Goal: Task Accomplishment & Management: Complete application form

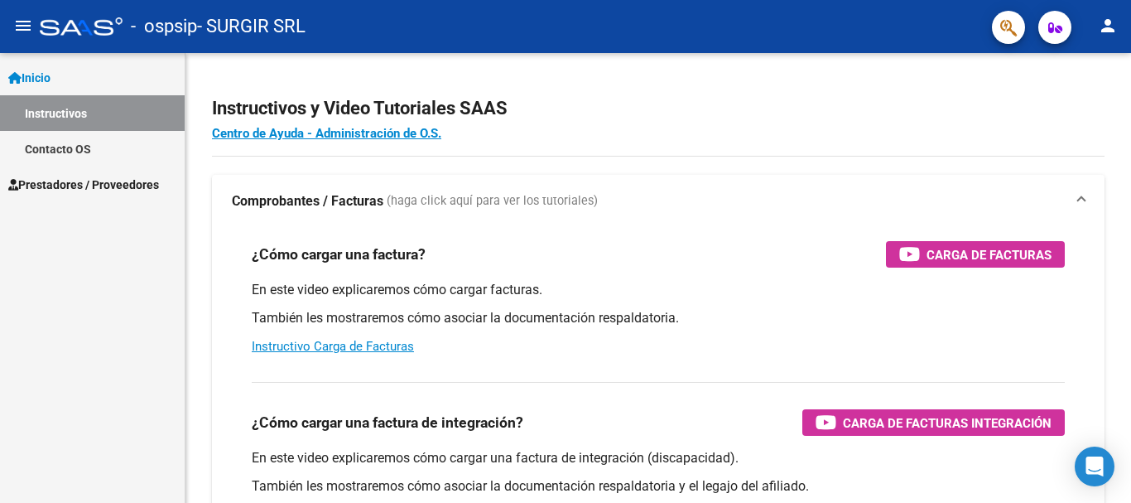
click at [65, 181] on span "Prestadores / Proveedores" at bounding box center [83, 185] width 151 height 18
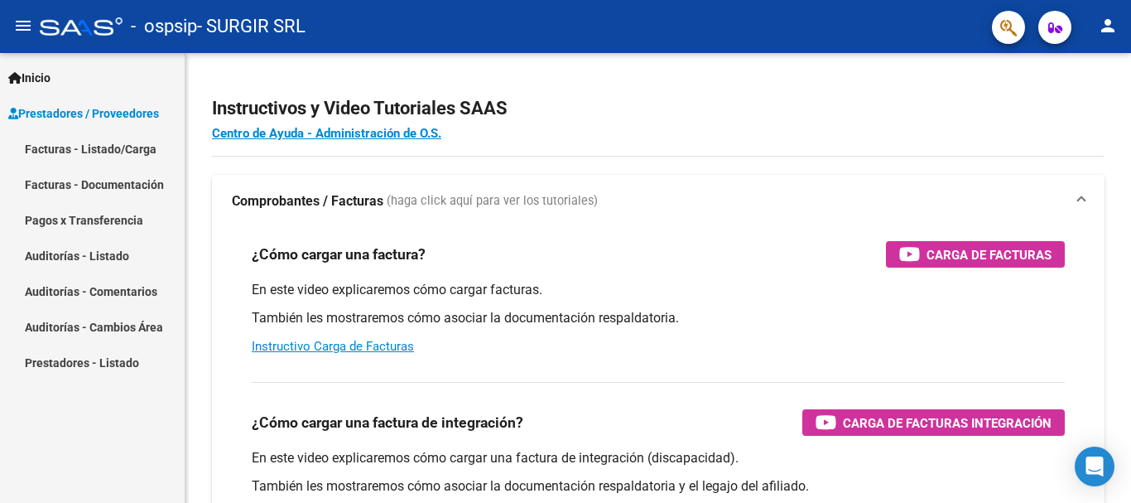
click at [71, 169] on link "Facturas - Documentación" at bounding box center [92, 184] width 185 height 36
click at [72, 157] on link "Facturas - Listado/Carga" at bounding box center [92, 149] width 185 height 36
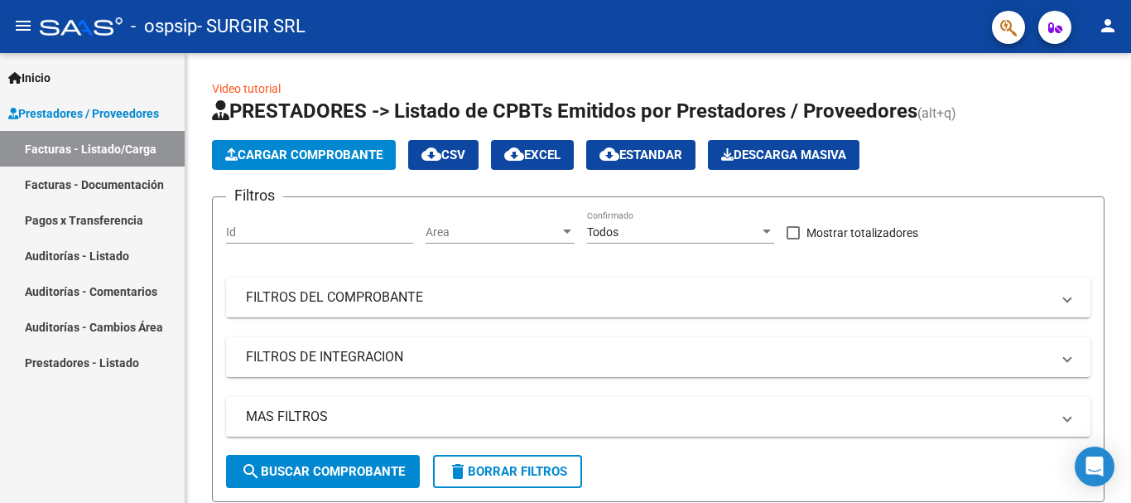
click at [91, 148] on link "Facturas - Listado/Carga" at bounding box center [92, 149] width 185 height 36
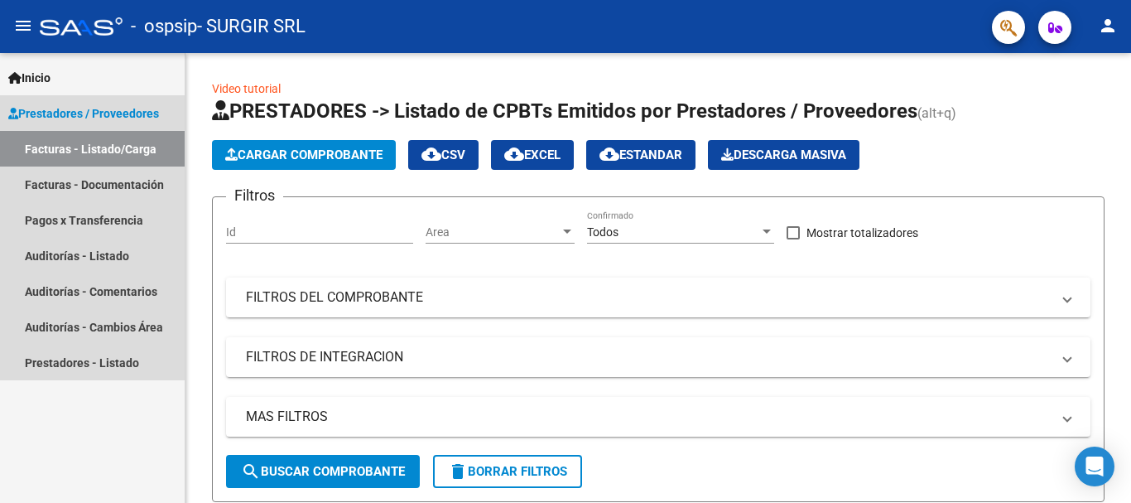
click at [91, 148] on link "Facturas - Listado/Carga" at bounding box center [92, 149] width 185 height 36
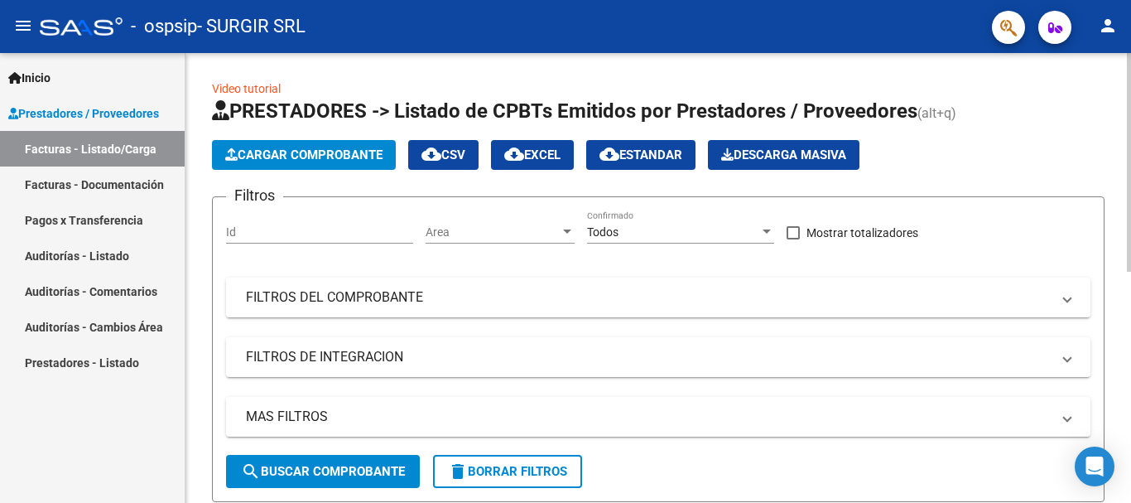
click at [324, 133] on app-list-header "PRESTADORES -> Listado de CPBTs Emitidos por Prestadores / Proveedores (alt+q) …" at bounding box center [658, 300] width 893 height 404
click at [324, 134] on app-list-header "PRESTADORES -> Listado de CPBTs Emitidos por Prestadores / Proveedores (alt+q) …" at bounding box center [658, 300] width 893 height 404
click at [327, 155] on span "Cargar Comprobante" at bounding box center [303, 154] width 157 height 15
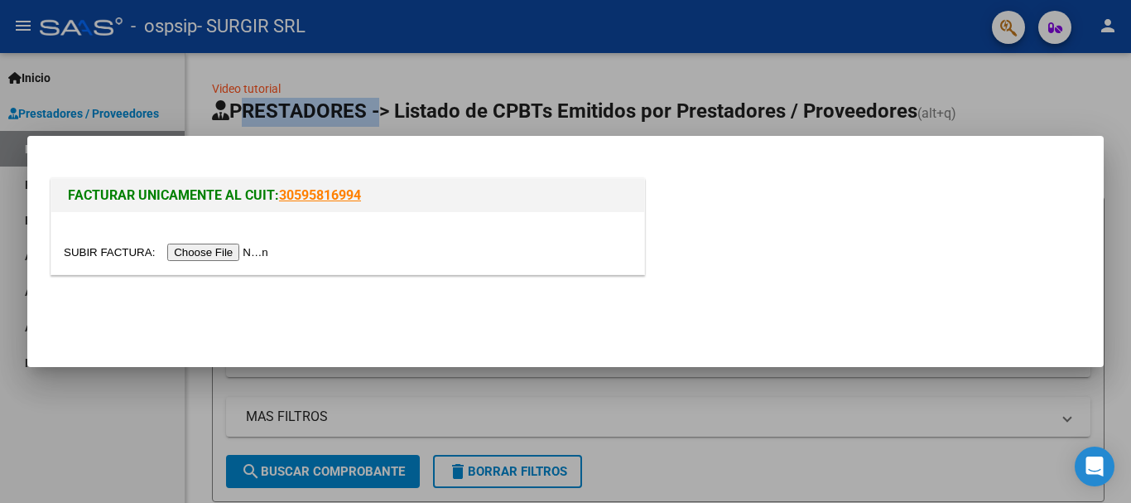
click at [213, 253] on input "file" at bounding box center [169, 251] width 210 height 17
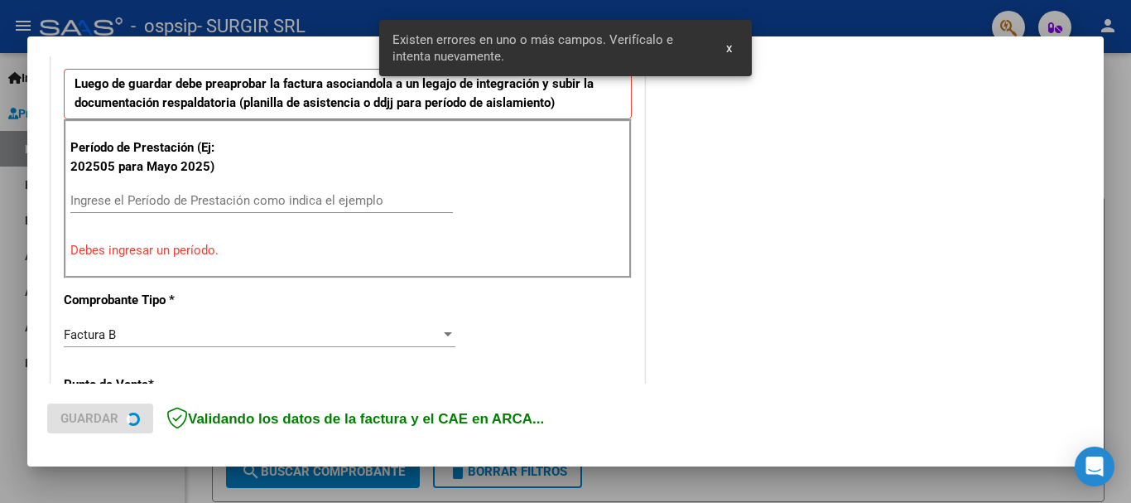
scroll to position [451, 0]
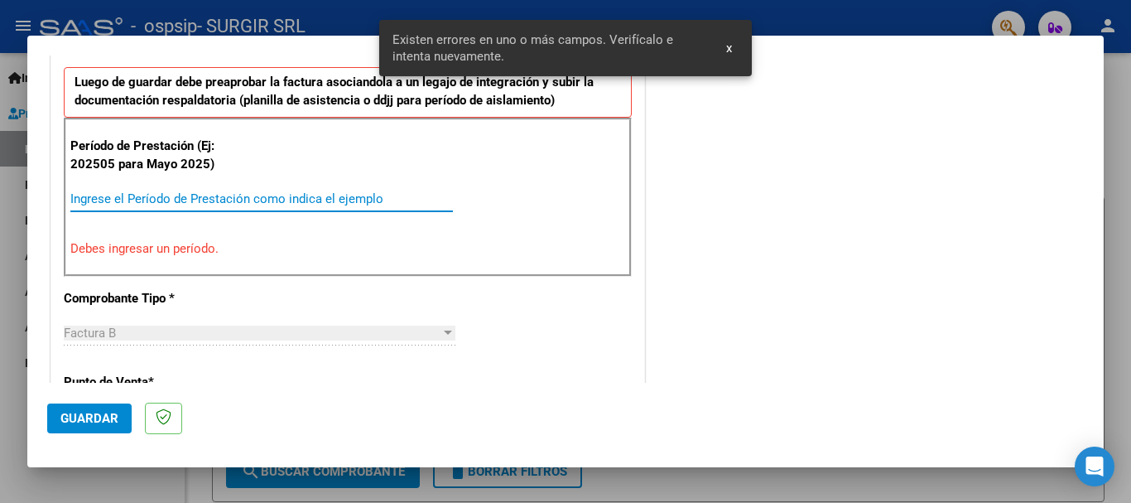
click at [166, 195] on input "Ingrese el Período de Prestación como indica el ejemplo" at bounding box center [261, 198] width 383 height 15
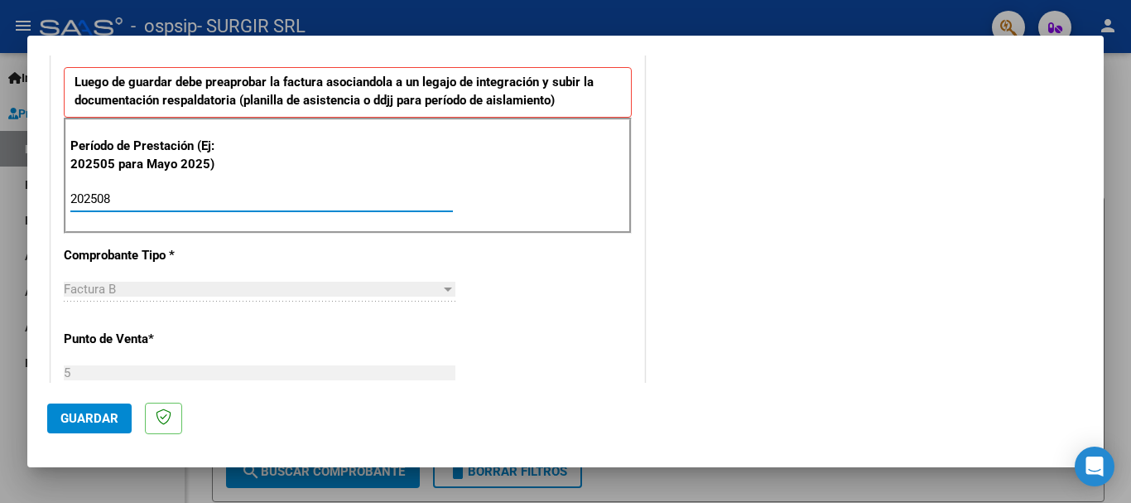
type input "202508"
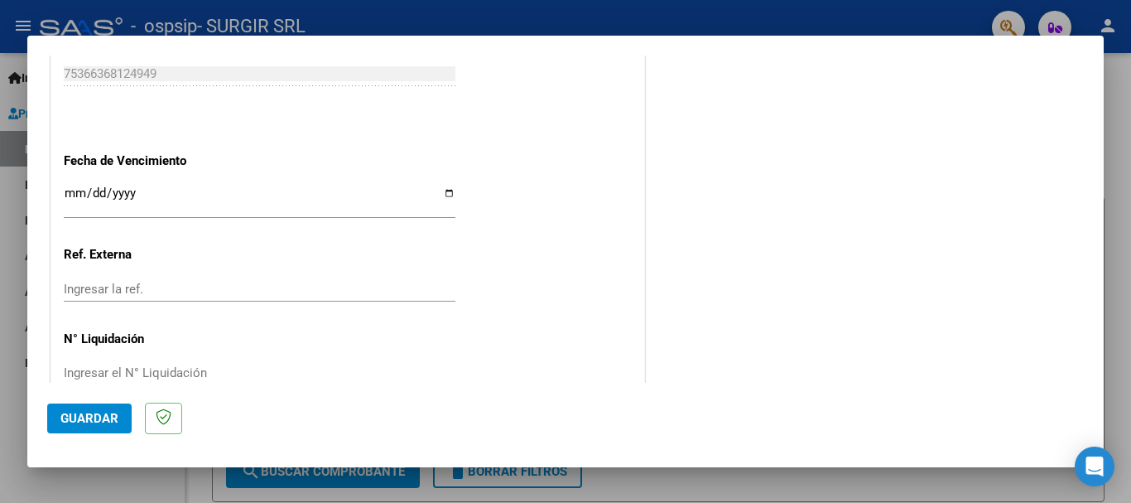
scroll to position [1113, 0]
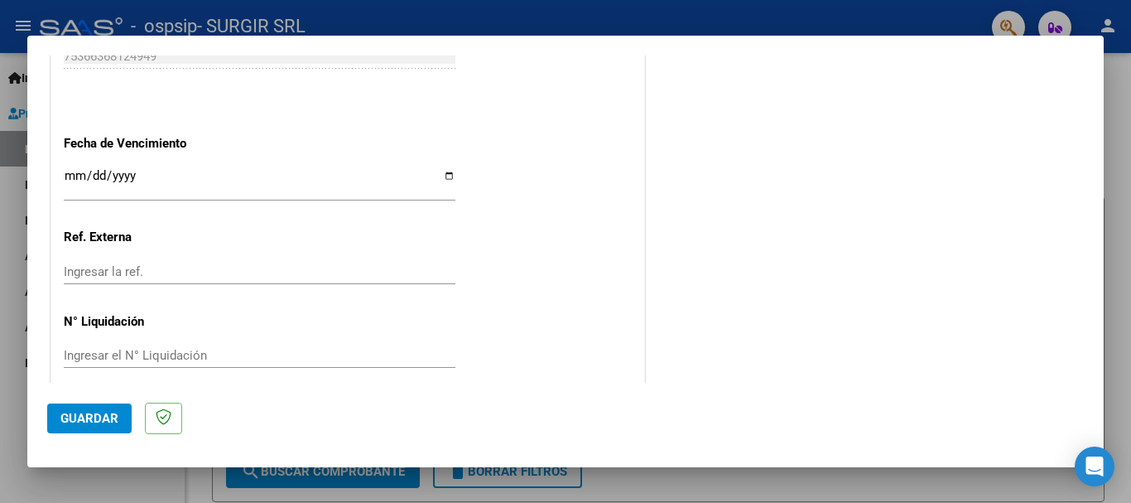
click at [451, 179] on input "Ingresar la fecha" at bounding box center [260, 182] width 392 height 27
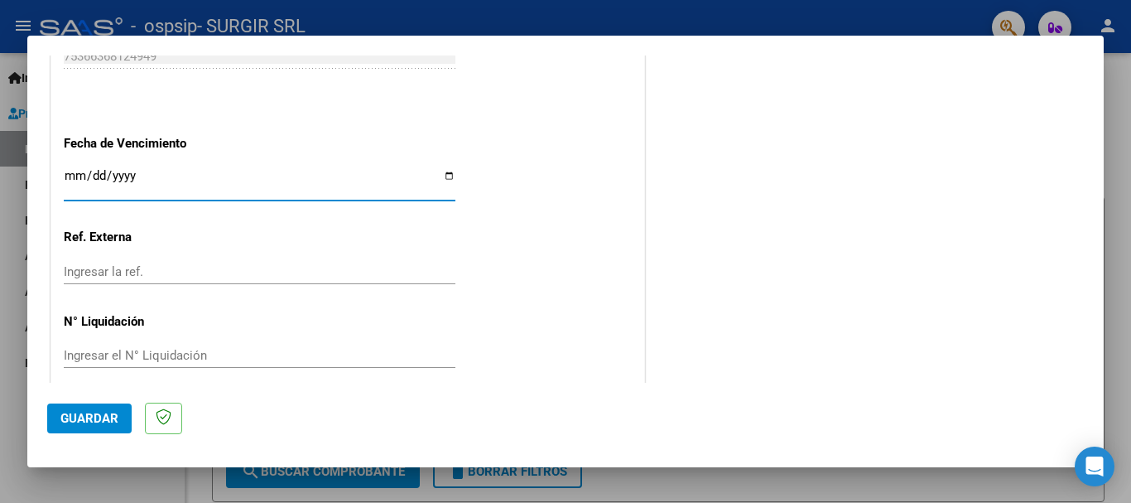
type input "[DATE]"
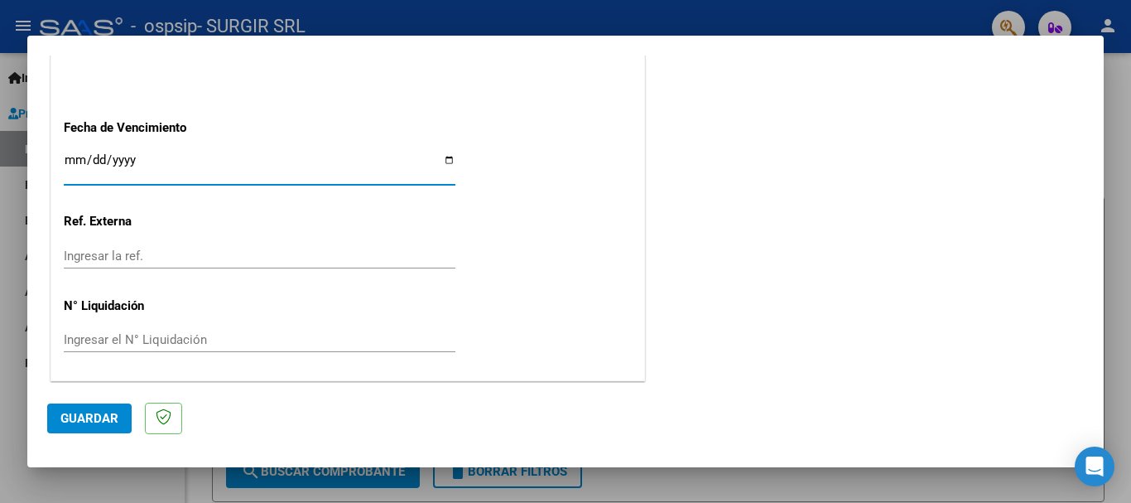
scroll to position [1130, 0]
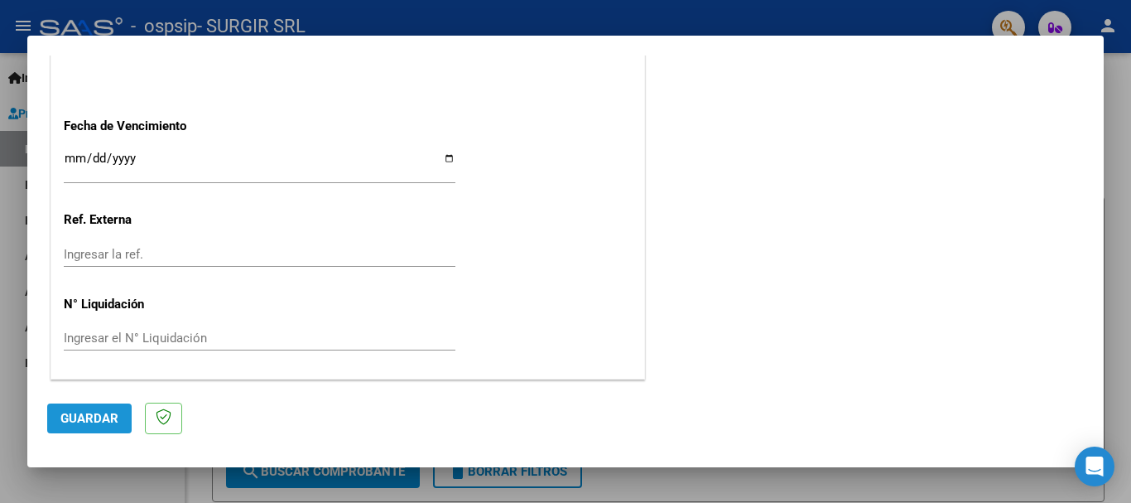
click at [99, 417] on span "Guardar" at bounding box center [89, 418] width 58 height 15
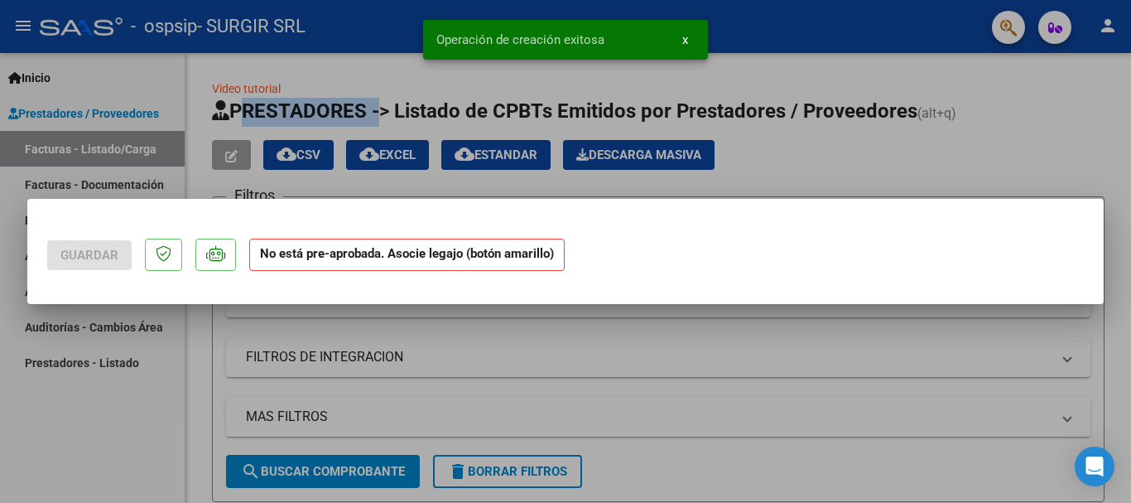
scroll to position [0, 0]
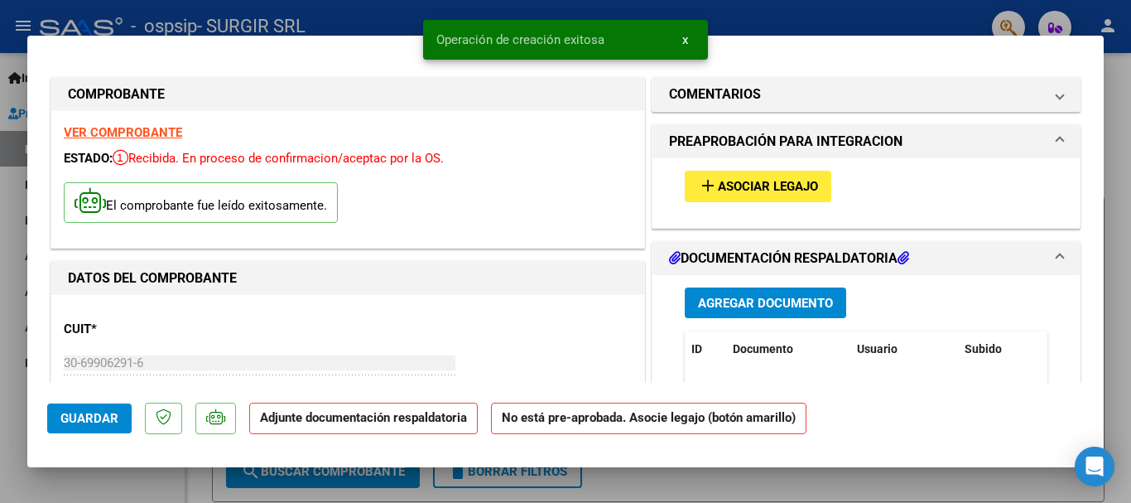
click at [703, 179] on mat-icon "add" at bounding box center [708, 186] width 20 height 20
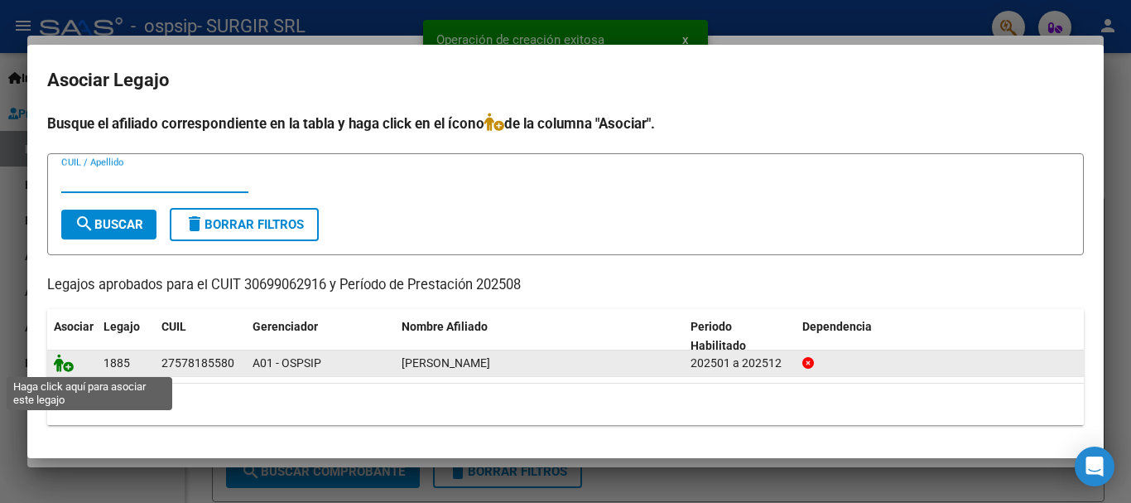
click at [71, 359] on icon at bounding box center [64, 363] width 20 height 18
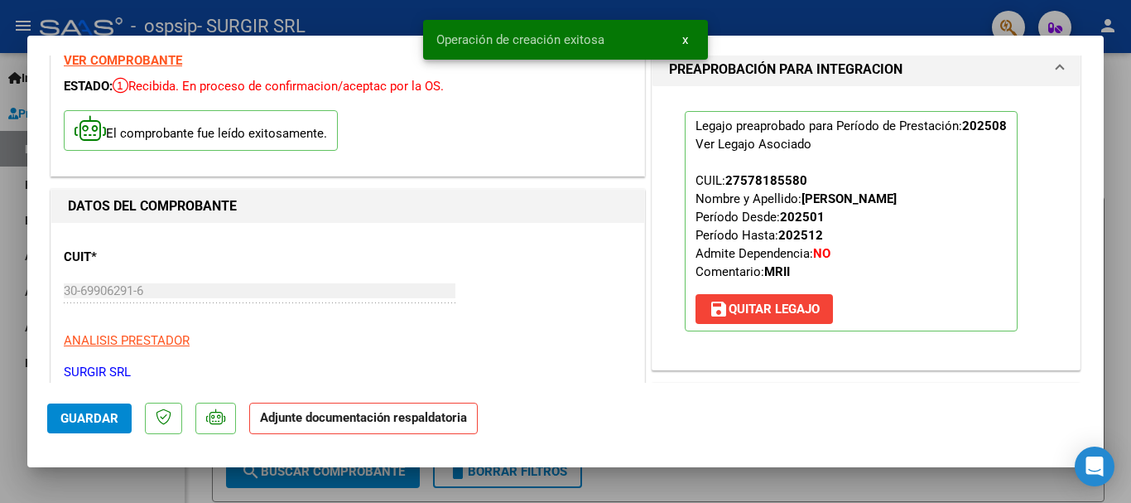
scroll to position [166, 0]
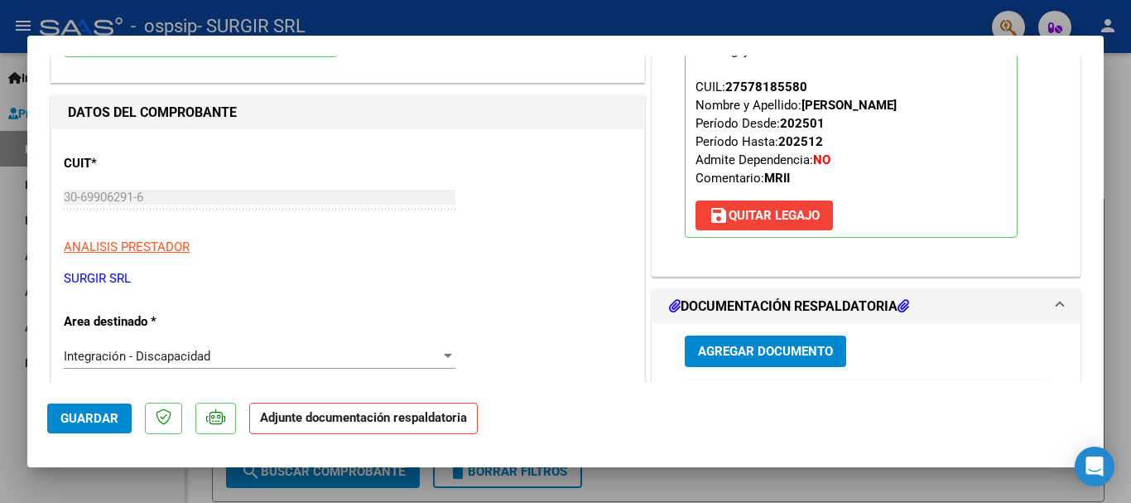
click at [787, 347] on span "Agregar Documento" at bounding box center [765, 352] width 135 height 15
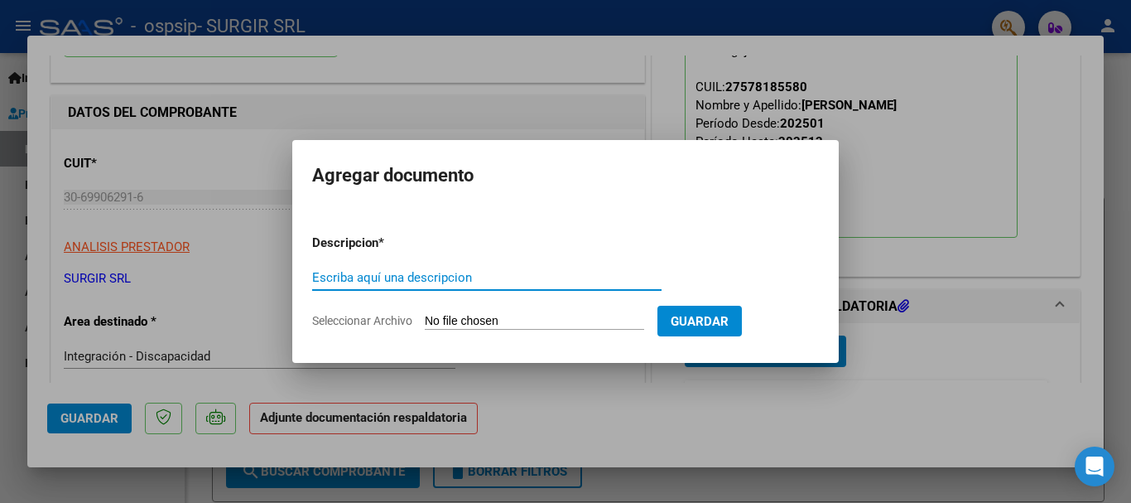
click at [386, 280] on input "Escriba aquí una descripcion" at bounding box center [486, 277] width 349 height 15
type input "autorizacion y asistencia agosto"
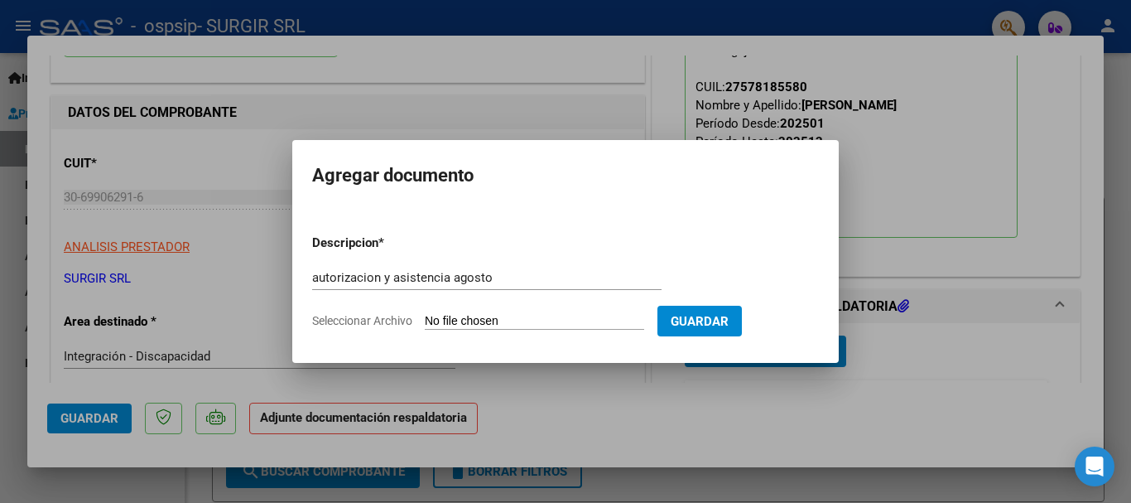
click at [525, 321] on input "Seleccionar Archivo" at bounding box center [534, 322] width 219 height 16
type input "C:\fakepath\autorizacion y asistencia agosto.pdf"
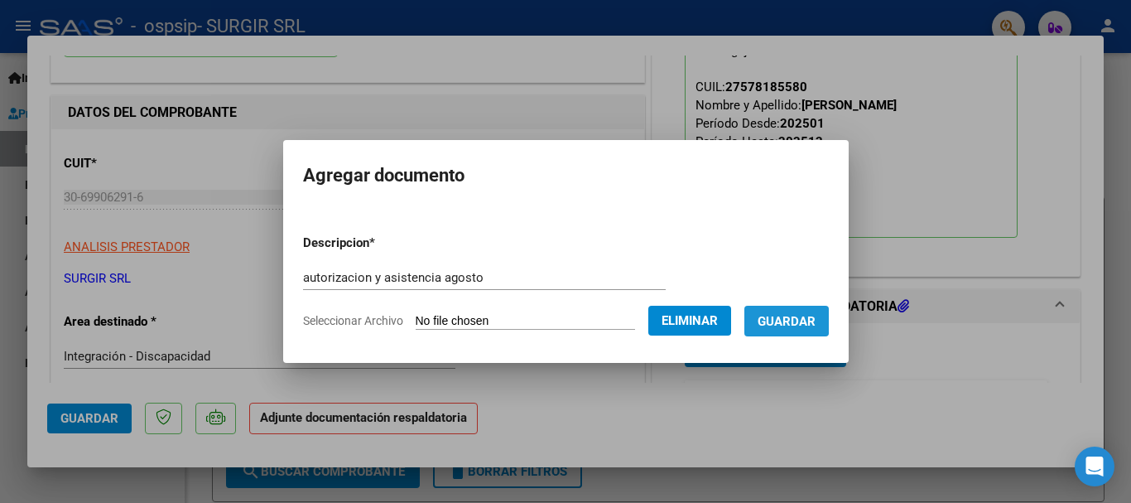
click at [789, 319] on span "Guardar" at bounding box center [787, 321] width 58 height 15
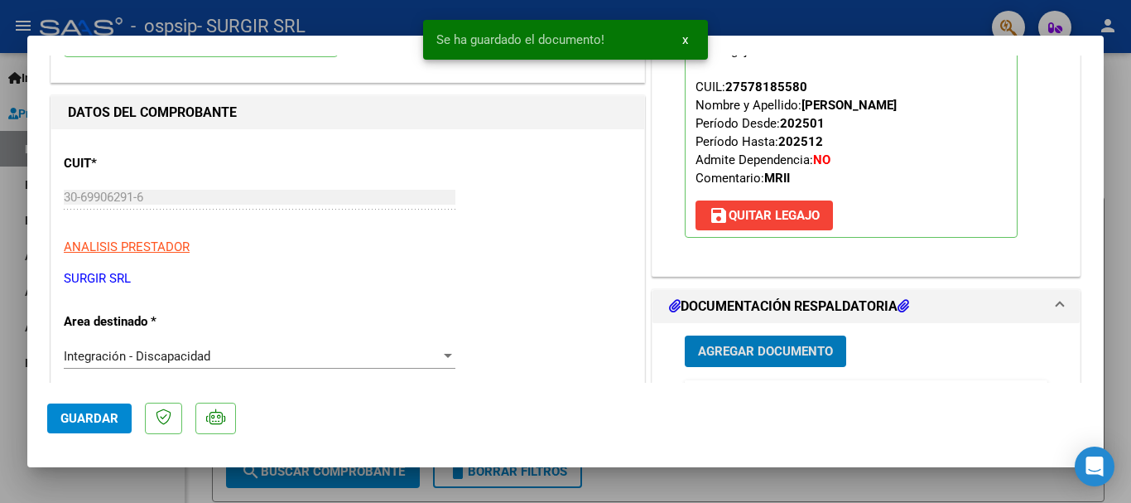
scroll to position [580, 0]
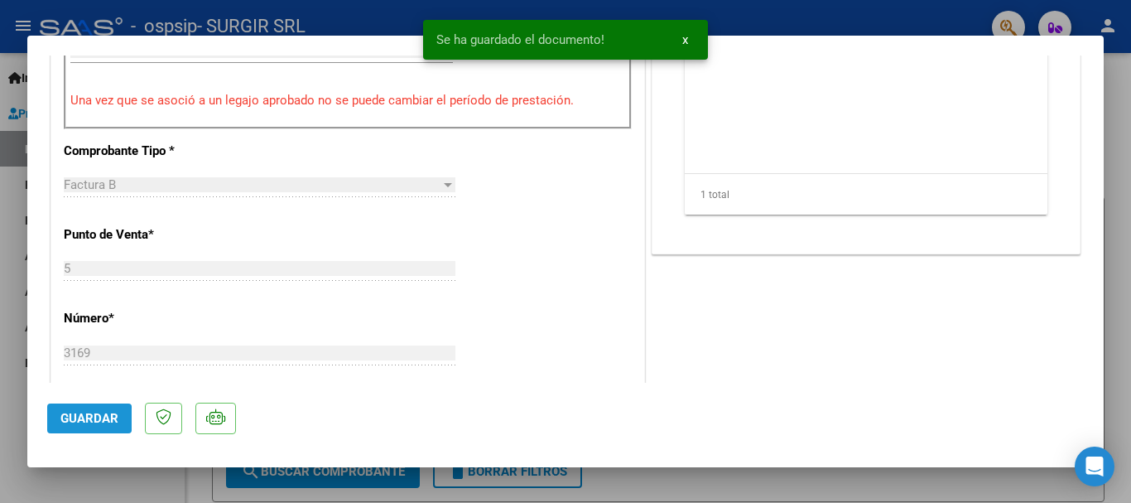
click at [68, 419] on span "Guardar" at bounding box center [89, 418] width 58 height 15
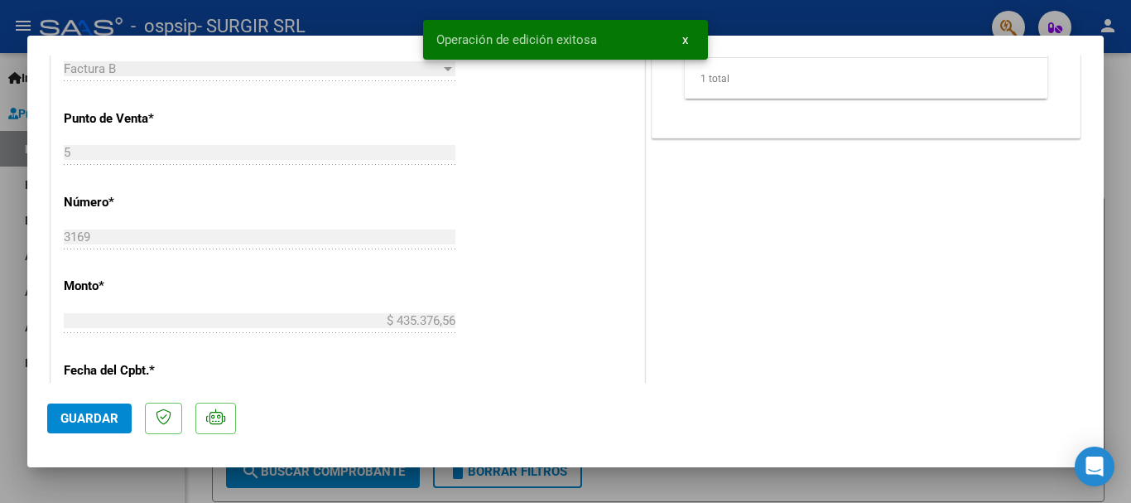
scroll to position [745, 0]
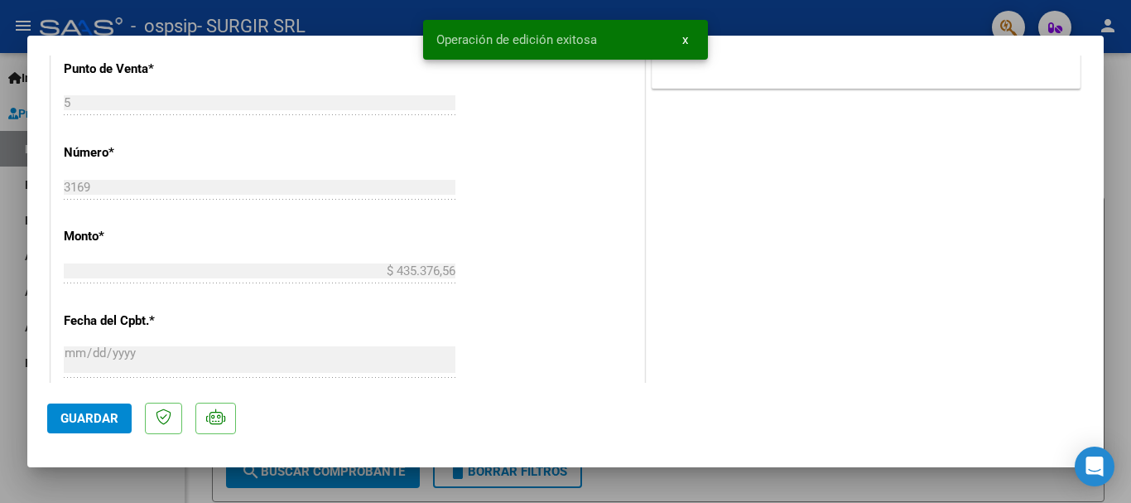
click at [103, 412] on span "Guardar" at bounding box center [89, 418] width 58 height 15
click at [0, 308] on div at bounding box center [565, 251] width 1131 height 503
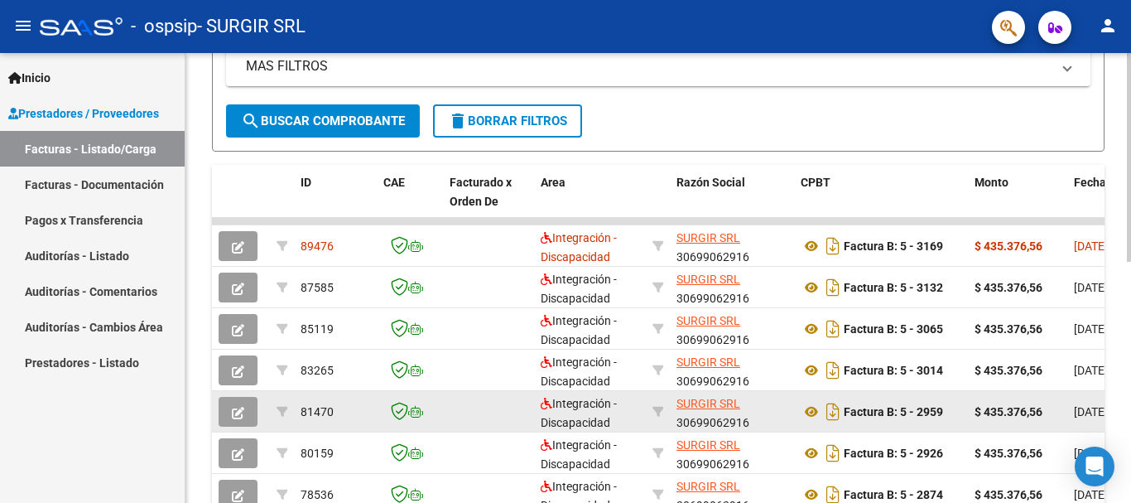
scroll to position [269, 0]
